Goal: Task Accomplishment & Management: Use online tool/utility

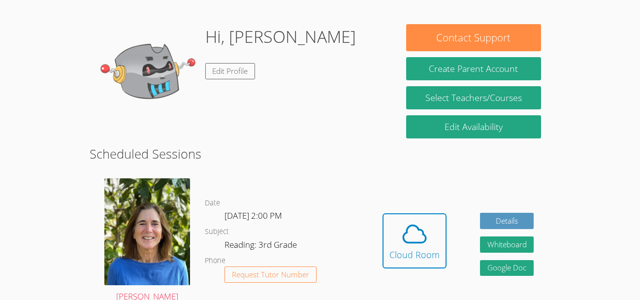
scroll to position [151, 0]
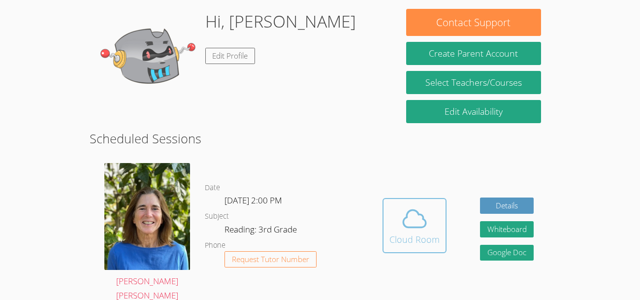
click at [431, 222] on span at bounding box center [415, 219] width 50 height 28
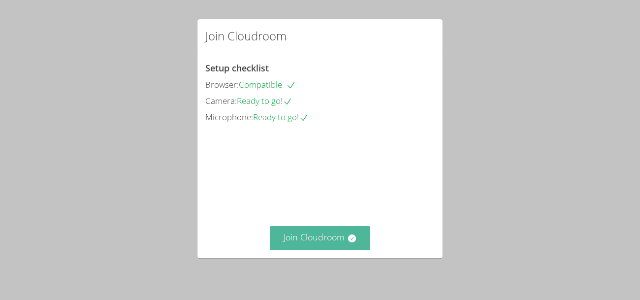
click at [323, 240] on button "Join Cloudroom" at bounding box center [320, 238] width 101 height 24
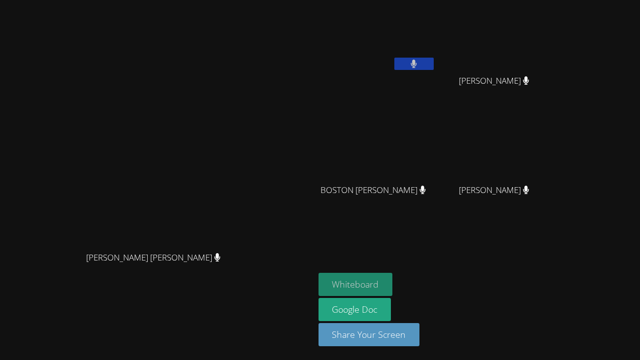
click at [393, 285] on button "Whiteboard" at bounding box center [356, 284] width 74 height 23
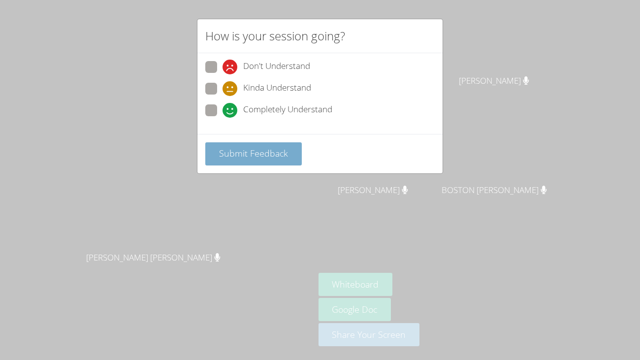
click at [289, 157] on button "Submit Feedback" at bounding box center [253, 153] width 97 height 23
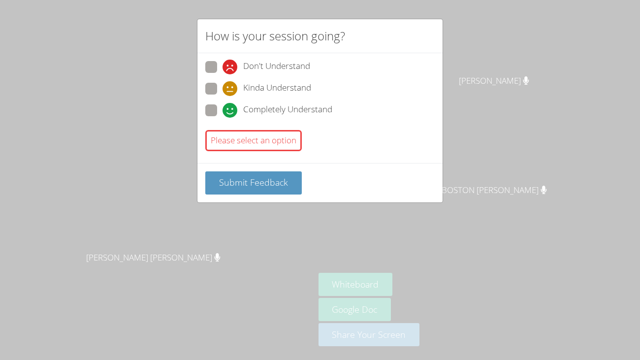
click at [283, 149] on div "Please select an option" at bounding box center [253, 140] width 97 height 21
click at [223, 118] on span at bounding box center [223, 118] width 0 height 0
click at [223, 110] on input "Completely Understand" at bounding box center [227, 108] width 8 height 8
radio input "true"
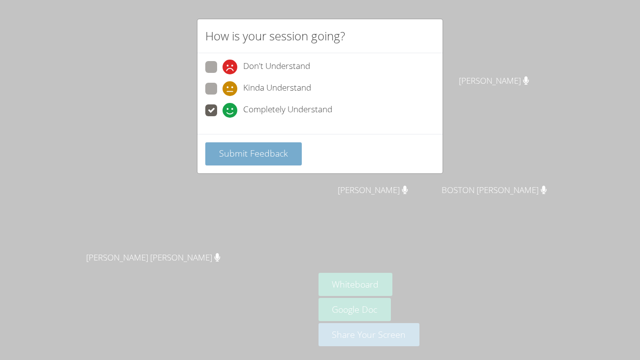
click at [254, 161] on button "Submit Feedback" at bounding box center [253, 153] width 97 height 23
